Goal: Task Accomplishment & Management: Use online tool/utility

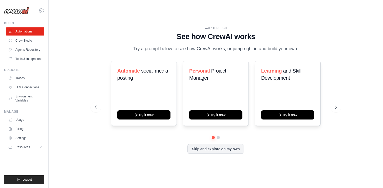
click at [97, 78] on div "Automate social media posting Try it now Personal Project Manager Try it now Le…" at bounding box center [216, 93] width 242 height 65
click at [345, 129] on div "WALKTHROUGH See how CrewAI works Try a prompt below to see how CrewAI works, or…" at bounding box center [216, 94] width 318 height 178
click at [22, 40] on link "Crew Studio" at bounding box center [26, 40] width 38 height 8
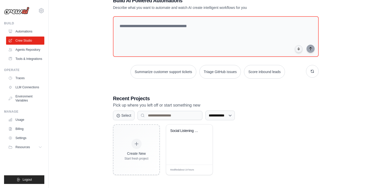
scroll to position [16, 0]
click at [189, 135] on div "Social Listening & Sentiment Analys..." at bounding box center [189, 134] width 38 height 12
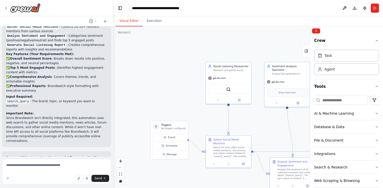
scroll to position [508, 0]
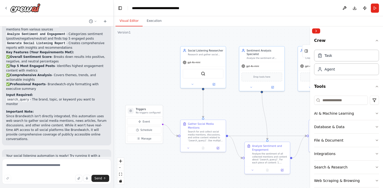
drag, startPoint x: 267, startPoint y: 132, endPoint x: 241, endPoint y: 117, distance: 29.8
click at [241, 117] on div ".deletable-edge-delete-btn { width: 20px; height: 20px; border: 0px solid #ffff…" at bounding box center [248, 106] width 270 height 161
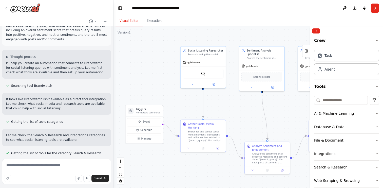
scroll to position [0, 0]
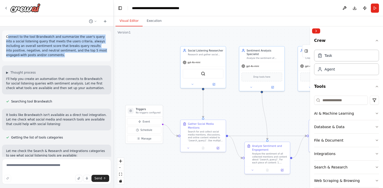
drag, startPoint x: 41, startPoint y: 55, endPoint x: 8, endPoint y: 35, distance: 38.3
click at [8, 35] on p "Connect to the tool Brandwatch and summarize the user's query into a social lis…" at bounding box center [56, 45] width 101 height 23
click at [72, 54] on p "Connect to the tool Brandwatch and summarize the user's query into a social lis…" at bounding box center [56, 45] width 101 height 23
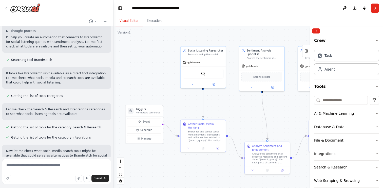
scroll to position [46, 0]
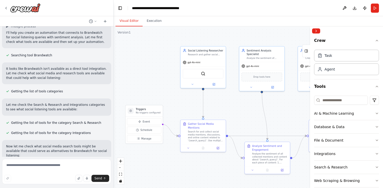
click at [269, 109] on div ".deletable-edge-delete-btn { width: 20px; height: 20px; border: 0px solid #ffff…" at bounding box center [248, 106] width 270 height 161
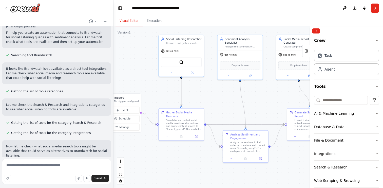
drag, startPoint x: 279, startPoint y: 119, endPoint x: 258, endPoint y: 107, distance: 24.9
click at [258, 107] on div ".deletable-edge-delete-btn { width: 20px; height: 20px; border: 0px solid #ffff…" at bounding box center [248, 106] width 270 height 161
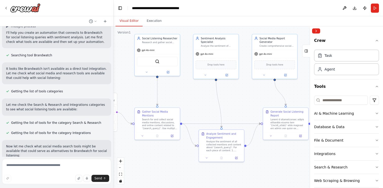
drag, startPoint x: 235, startPoint y: 97, endPoint x: 206, endPoint y: 97, distance: 28.4
click at [206, 97] on div ".deletable-edge-delete-btn { width: 20px; height: 20px; border: 0px solid #ffff…" at bounding box center [248, 106] width 270 height 161
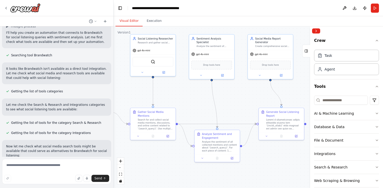
click at [244, 97] on div ".deletable-edge-delete-btn { width: 20px; height: 20px; border: 0px solid #ffff…" at bounding box center [248, 106] width 270 height 161
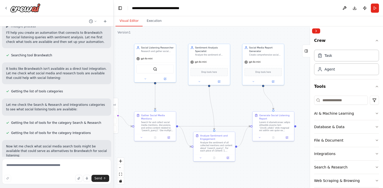
drag, startPoint x: 222, startPoint y: 94, endPoint x: 237, endPoint y: 101, distance: 16.4
click at [237, 101] on div ".deletable-edge-delete-btn { width: 20px; height: 20px; border: 0px solid #ffff…" at bounding box center [248, 106] width 270 height 161
click at [7, 7] on icon at bounding box center [6, 8] width 1 height 2
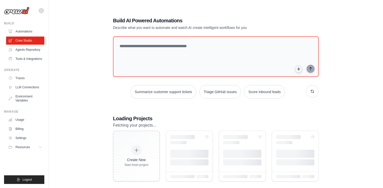
scroll to position [6, 0]
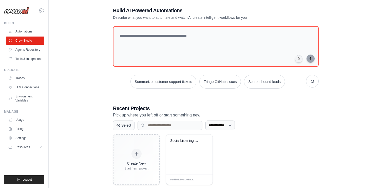
click at [88, 78] on div "**********" at bounding box center [216, 96] width 318 height 194
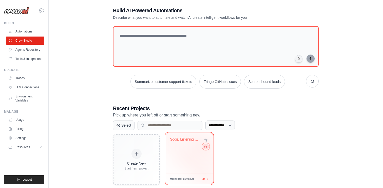
click at [205, 146] on icon at bounding box center [205, 146] width 3 height 3
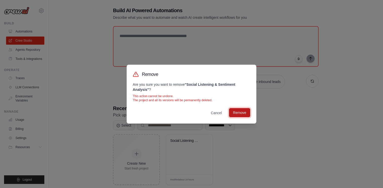
click at [242, 113] on button "Remove" at bounding box center [239, 112] width 21 height 9
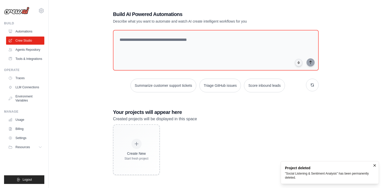
scroll to position [10, 0]
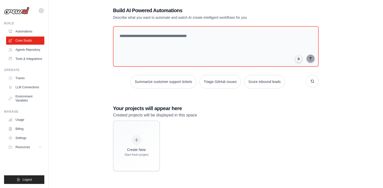
click at [347, 80] on div "Build AI Powered Automations Describe what you want to automate and watch AI cr…" at bounding box center [216, 89] width 318 height 188
click at [89, 102] on div "Build AI Powered Automations Describe what you want to automate and watch AI cr…" at bounding box center [216, 89] width 318 height 188
click at [257, 107] on h3 "Your projects will appear here" at bounding box center [216, 108] width 206 height 7
click at [100, 103] on div "Build AI Powered Automations Describe what you want to automate and watch AI cr…" at bounding box center [216, 89] width 318 height 188
click at [115, 96] on div "Build AI Powered Automations Describe what you want to automate and watch AI cr…" at bounding box center [216, 89] width 218 height 180
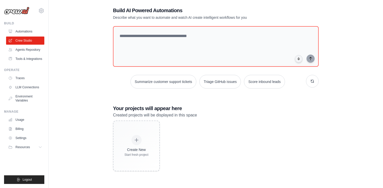
click at [99, 80] on div "Build AI Powered Automations Describe what you want to automate and watch AI cr…" at bounding box center [216, 89] width 318 height 188
click at [223, 147] on div "Create New Start fresh project" at bounding box center [216, 145] width 206 height 51
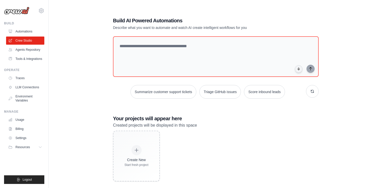
click at [237, 123] on p "Created projects will be displayed in this space" at bounding box center [216, 125] width 206 height 7
click at [262, 119] on h3 "Your projects will appear here" at bounding box center [216, 118] width 206 height 7
click at [352, 101] on div "Build AI Powered Automations Describe what you want to automate and watch AI cr…" at bounding box center [216, 99] width 318 height 188
click at [224, 132] on div "Create New Start fresh project" at bounding box center [216, 155] width 206 height 51
click at [222, 113] on div "Build AI Powered Automations Describe what you want to automate and watch AI cr…" at bounding box center [216, 99] width 218 height 180
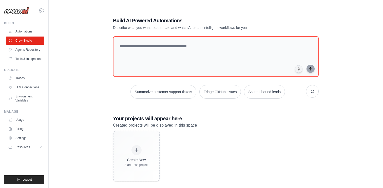
click at [224, 114] on div "Build AI Powered Automations Describe what you want to automate and watch AI cr…" at bounding box center [216, 99] width 218 height 180
click at [194, 125] on p "Created projects will be displayed in this space" at bounding box center [216, 125] width 206 height 7
click at [213, 107] on div "Build AI Powered Automations Describe what you want to automate and watch AI cr…" at bounding box center [216, 99] width 218 height 180
click at [220, 111] on div "Build AI Powered Automations Describe what you want to automate and watch AI cr…" at bounding box center [216, 99] width 218 height 180
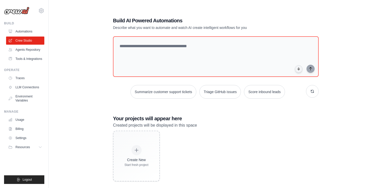
click at [172, 102] on div "Build AI Powered Automations Describe what you want to automate and watch AI cr…" at bounding box center [216, 99] width 218 height 180
click at [344, 71] on div "Build AI Powered Automations Describe what you want to automate and watch AI cr…" at bounding box center [216, 99] width 318 height 188
click at [96, 71] on div "Build AI Powered Automations Describe what you want to automate and watch AI cr…" at bounding box center [216, 99] width 318 height 188
click at [109, 67] on div "Build AI Powered Automations Describe what you want to automate and watch AI cr…" at bounding box center [216, 99] width 218 height 180
click at [91, 92] on div "Build AI Powered Automations Describe what you want to automate and watch AI cr…" at bounding box center [216, 99] width 318 height 188
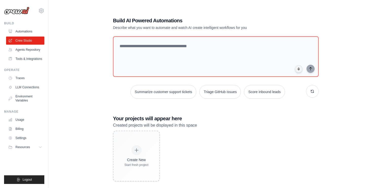
click at [110, 86] on div "Build AI Powered Automations Describe what you want to automate and watch AI cr…" at bounding box center [216, 99] width 218 height 180
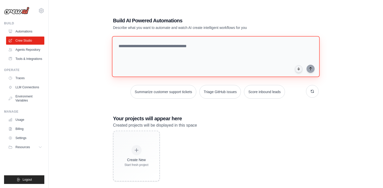
click at [166, 66] on textarea at bounding box center [216, 56] width 208 height 41
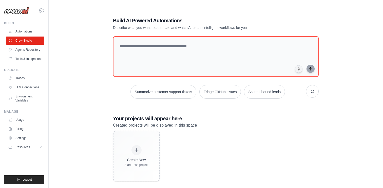
click at [89, 106] on div "Build AI Powered Automations Describe what you want to automate and watch AI cr…" at bounding box center [216, 99] width 318 height 188
click at [77, 113] on div "Build AI Powered Automations Describe what you want to automate and watch AI cr…" at bounding box center [216, 99] width 318 height 188
click at [95, 116] on div "Build AI Powered Automations Describe what you want to automate and watch AI cr…" at bounding box center [216, 99] width 318 height 188
click at [96, 108] on div "Build AI Powered Automations Describe what you want to automate and watch AI cr…" at bounding box center [216, 99] width 318 height 188
click at [114, 105] on div "Build AI Powered Automations Describe what you want to automate and watch AI cr…" at bounding box center [216, 99] width 218 height 180
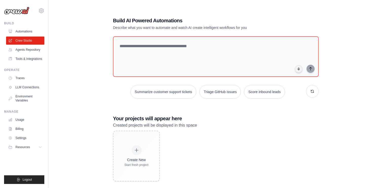
click at [86, 108] on div "Build AI Powered Automations Describe what you want to automate and watch AI cr…" at bounding box center [216, 99] width 318 height 188
click at [91, 87] on div "Build AI Powered Automations Describe what you want to automate and watch AI cr…" at bounding box center [216, 99] width 318 height 188
click at [86, 107] on div "Build AI Powered Automations Describe what you want to automate and watch AI cr…" at bounding box center [216, 99] width 318 height 188
click at [356, 56] on div "Build AI Powered Automations Describe what you want to automate and watch AI cr…" at bounding box center [216, 99] width 318 height 188
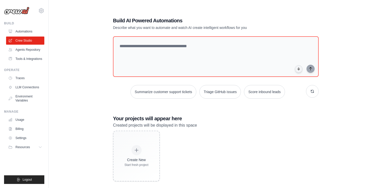
click at [210, 123] on p "Created projects will be displayed in this space" at bounding box center [216, 125] width 206 height 7
click at [94, 91] on div "Build AI Powered Automations Describe what you want to automate and watch AI cr…" at bounding box center [216, 99] width 318 height 188
click at [100, 104] on div "Build AI Powered Automations Describe what you want to automate and watch AI cr…" at bounding box center [216, 99] width 318 height 188
click at [132, 111] on div "Build AI Powered Automations Describe what you want to automate and watch AI cr…" at bounding box center [216, 99] width 218 height 180
click at [94, 90] on div "Build AI Powered Automations Describe what you want to automate and watch AI cr…" at bounding box center [216, 99] width 318 height 188
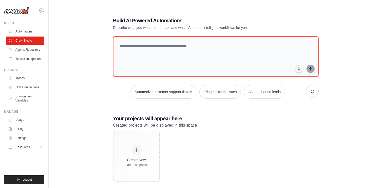
click at [94, 90] on div "Build AI Powered Automations Describe what you want to automate and watch AI cr…" at bounding box center [216, 99] width 318 height 188
click at [93, 66] on div "Build AI Powered Automations Describe what you want to automate and watch AI cr…" at bounding box center [216, 99] width 318 height 188
click at [109, 94] on div "Build AI Powered Automations Describe what you want to automate and watch AI cr…" at bounding box center [216, 99] width 218 height 180
click at [87, 92] on div "Build AI Powered Automations Describe what you want to automate and watch AI cr…" at bounding box center [216, 99] width 318 height 188
click at [323, 45] on div "Build AI Powered Automations Describe what you want to automate and watch AI cr…" at bounding box center [216, 99] width 218 height 180
